Goal: Navigation & Orientation: Find specific page/section

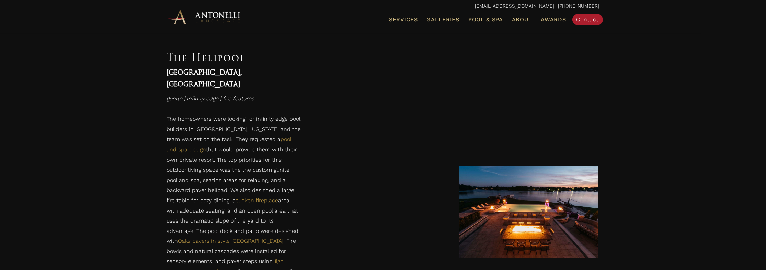
scroll to position [926, 0]
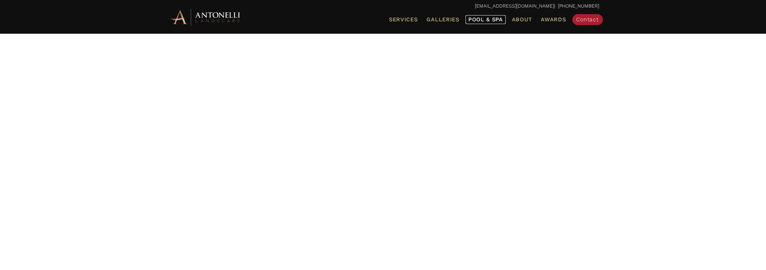
click at [476, 19] on span "Pool & Spa" at bounding box center [485, 19] width 35 height 7
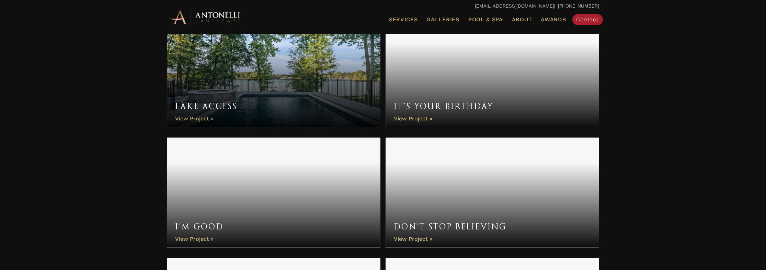
scroll to position [481, 0]
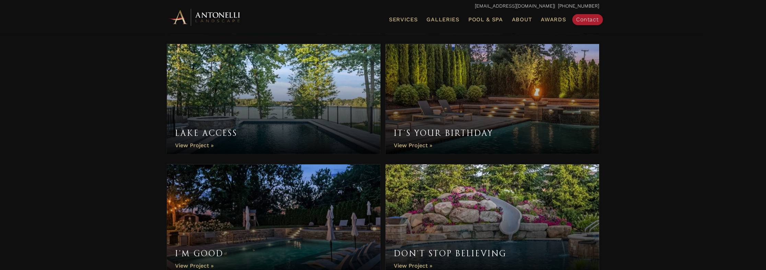
click at [317, 119] on link "Lake Access" at bounding box center [274, 99] width 214 height 110
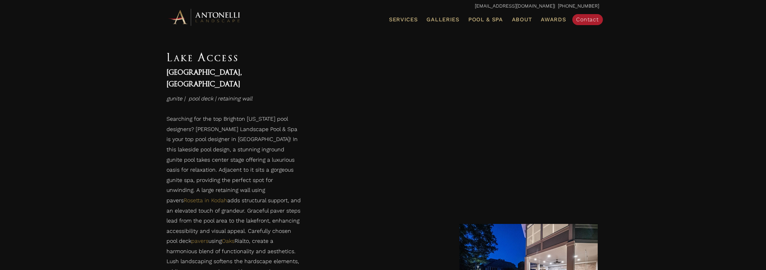
scroll to position [947, 0]
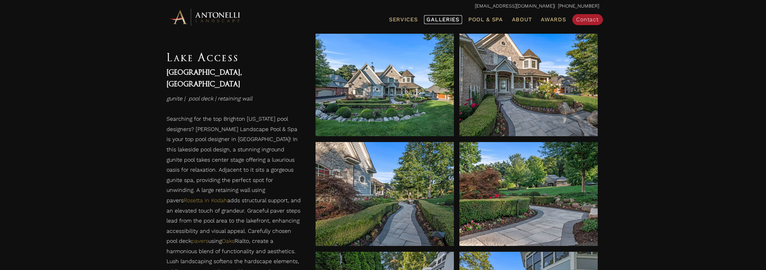
click at [452, 20] on span "Galleries" at bounding box center [443, 19] width 33 height 7
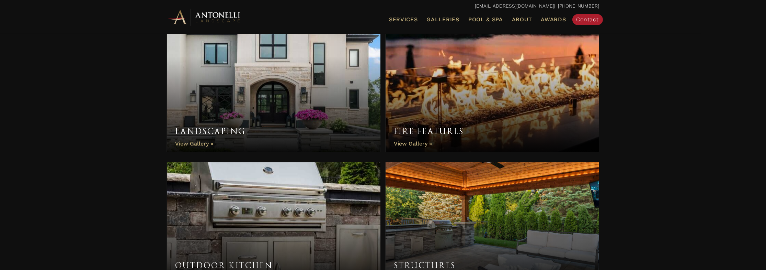
scroll to position [378, 0]
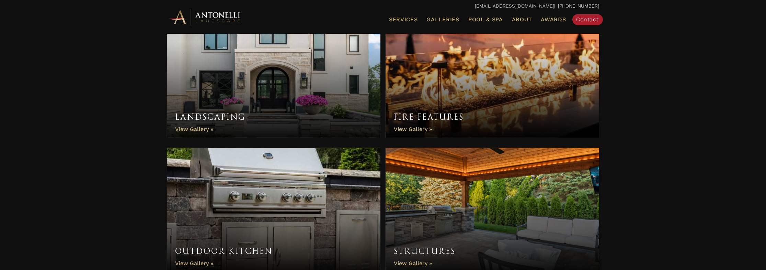
click at [424, 132] on link "Fire Features" at bounding box center [493, 76] width 214 height 124
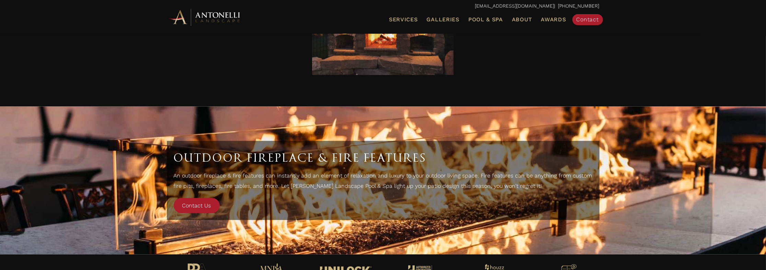
scroll to position [2270, 0]
